Goal: Navigation & Orientation: Find specific page/section

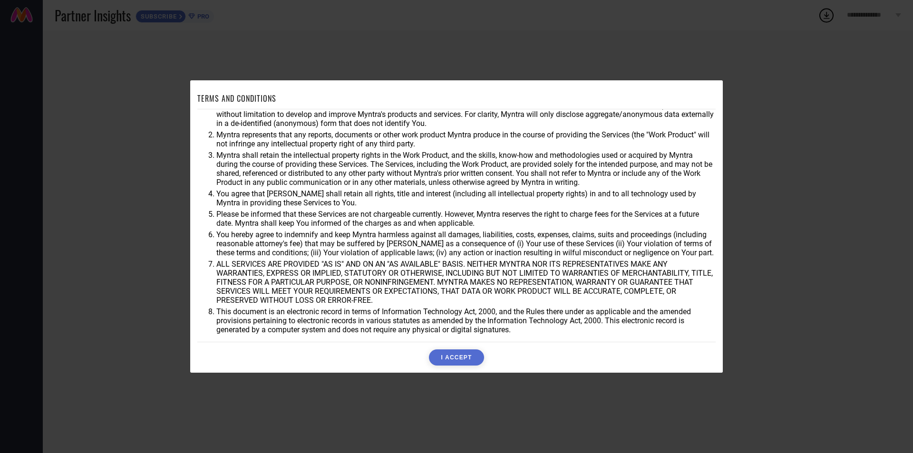
scroll to position [25, 0]
click at [451, 352] on button "I ACCEPT" at bounding box center [456, 357] width 55 height 16
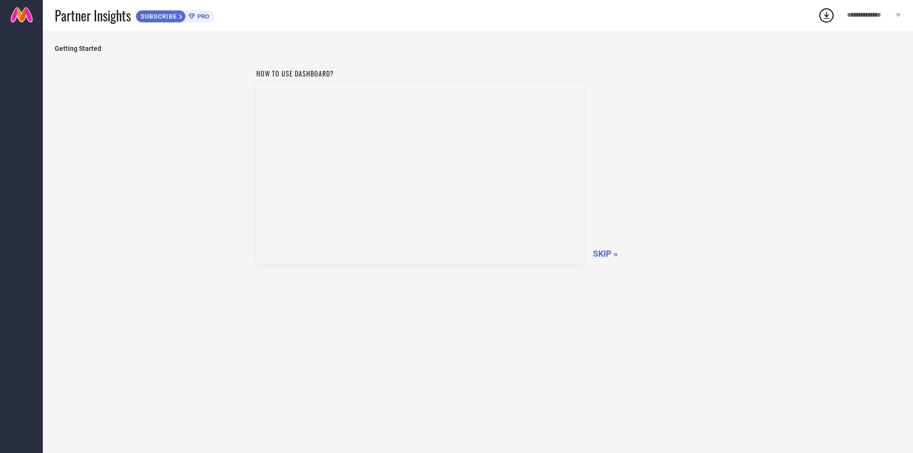
click at [604, 253] on span "SKIP »" at bounding box center [605, 254] width 25 height 10
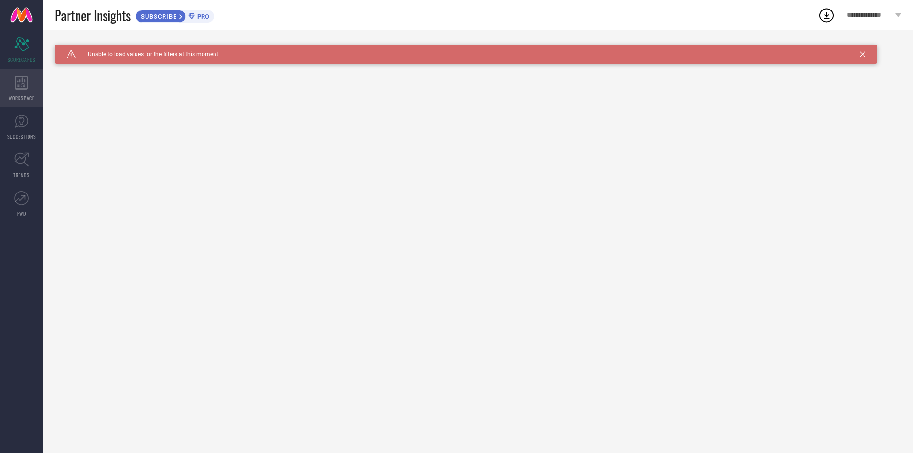
click at [10, 92] on div "WORKSPACE" at bounding box center [21, 88] width 43 height 38
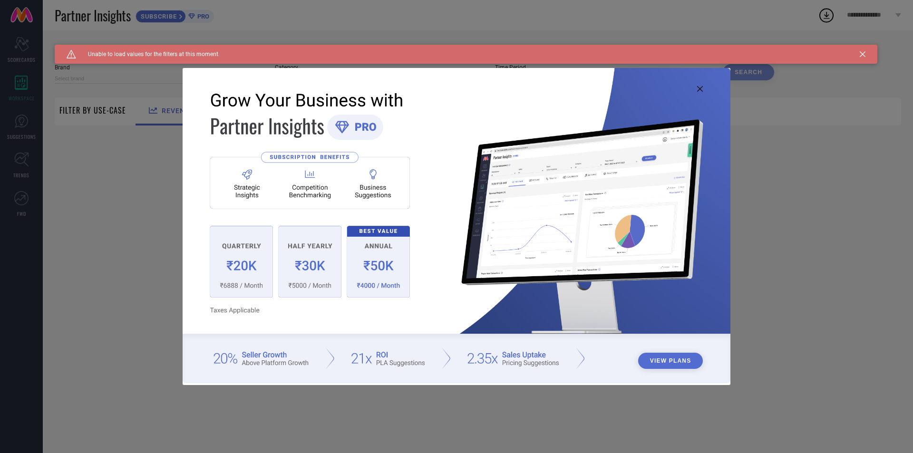
type input "1 STOP FASHION"
type input "All"
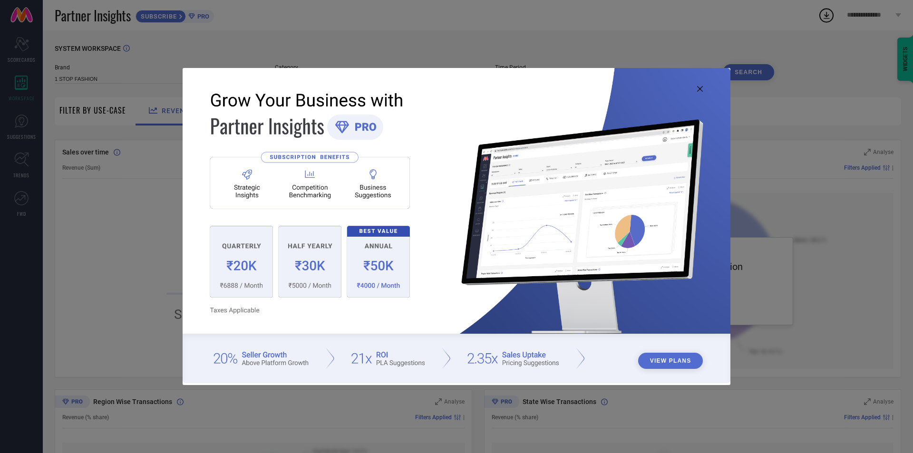
click at [699, 86] on icon at bounding box center [700, 89] width 6 height 6
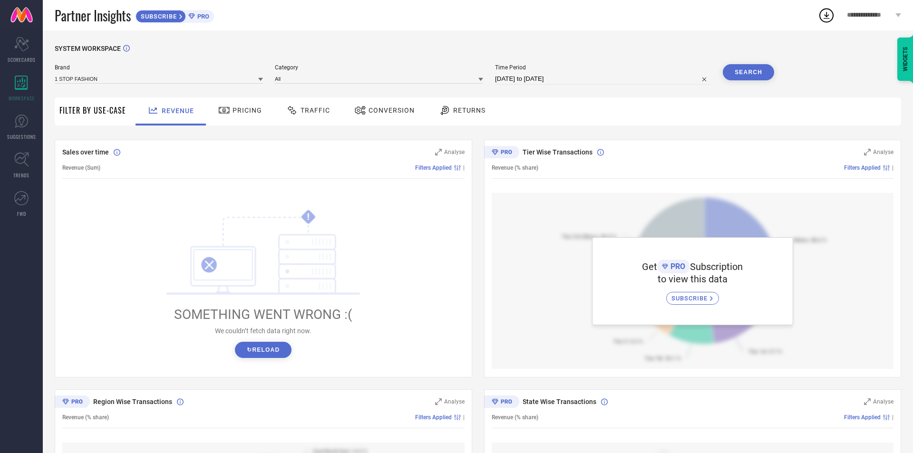
click at [227, 102] on div "Pricing" at bounding box center [239, 111] width 67 height 28
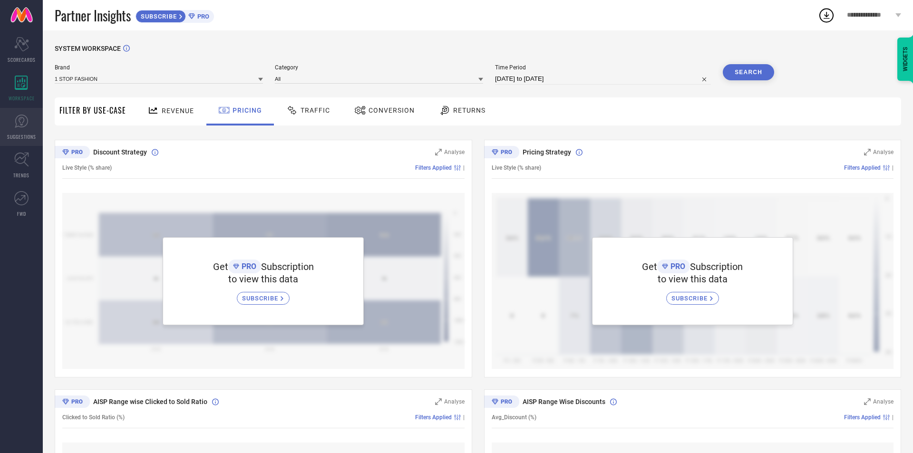
click at [22, 137] on span "SUGGESTIONS" at bounding box center [21, 136] width 29 height 7
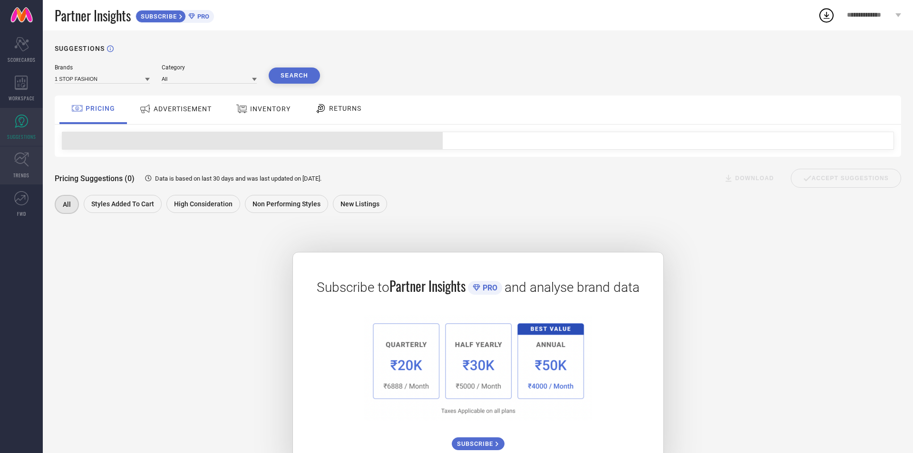
click at [25, 166] on icon at bounding box center [21, 159] width 15 height 15
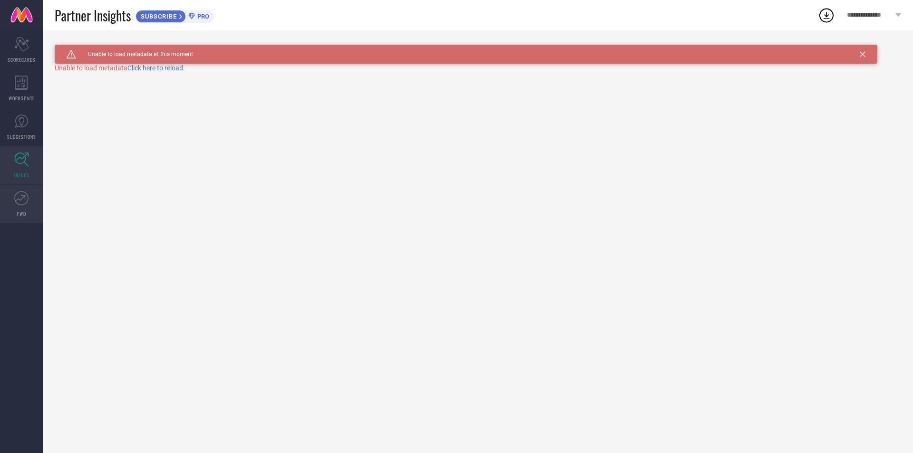
click at [16, 201] on icon at bounding box center [20, 198] width 10 height 7
